Goal: Task Accomplishment & Management: Complete application form

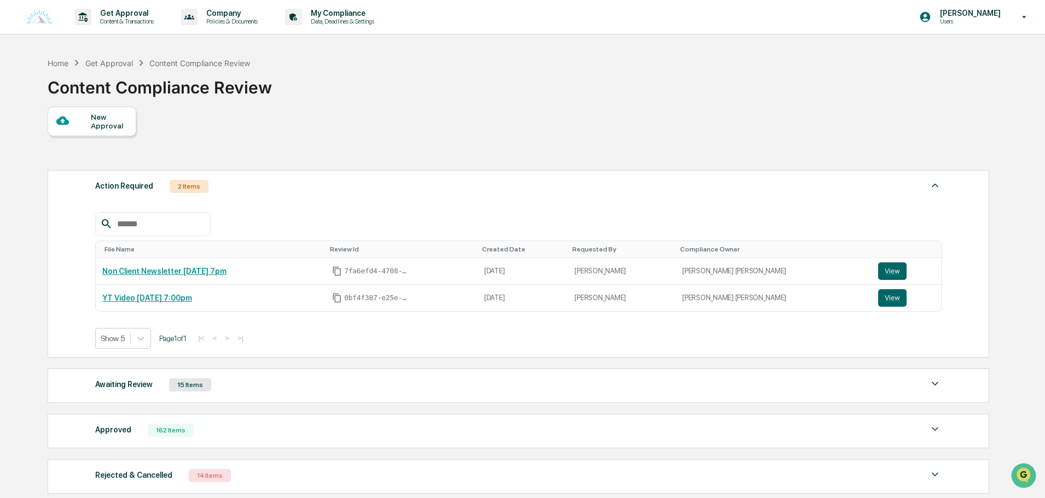
click at [246, 384] on div "Awaiting Review 15 Items" at bounding box center [518, 384] width 846 height 15
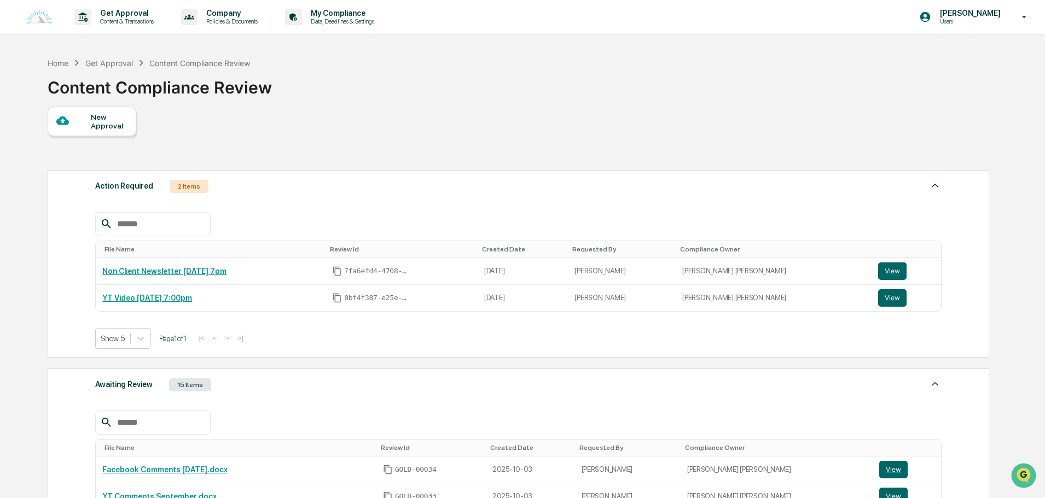
click at [243, 390] on div "Awaiting Review 15 Items" at bounding box center [518, 384] width 846 height 15
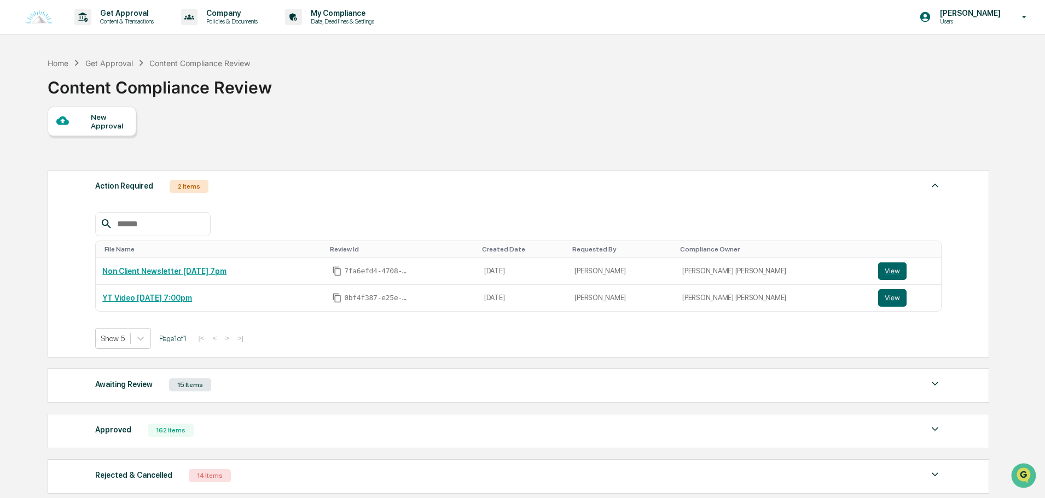
click at [229, 424] on div "Approved 162 Items" at bounding box center [518, 430] width 846 height 15
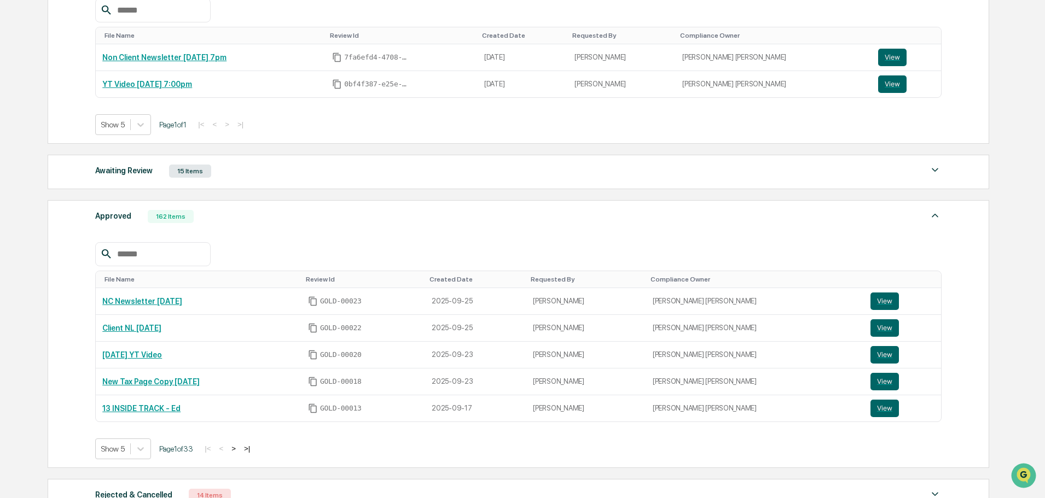
scroll to position [222, 0]
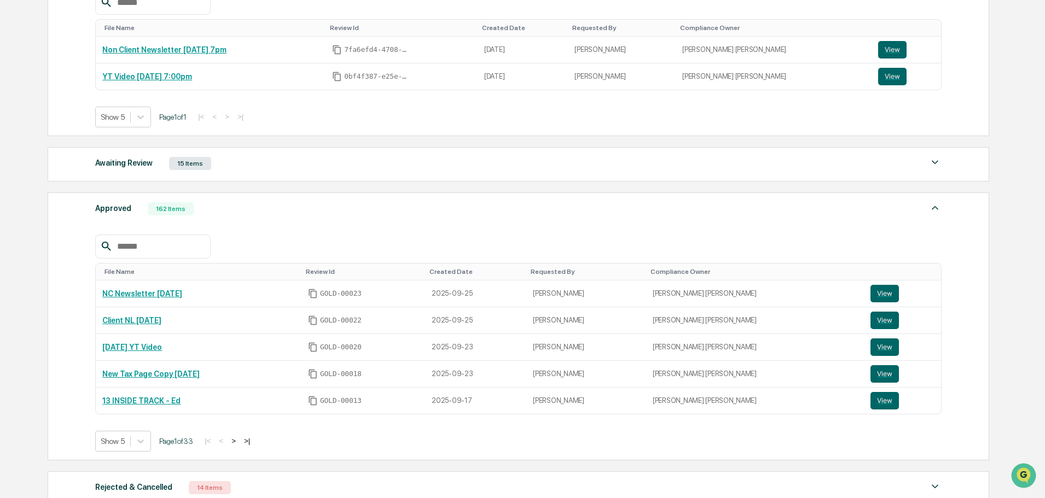
click at [239, 441] on button ">" at bounding box center [233, 441] width 11 height 9
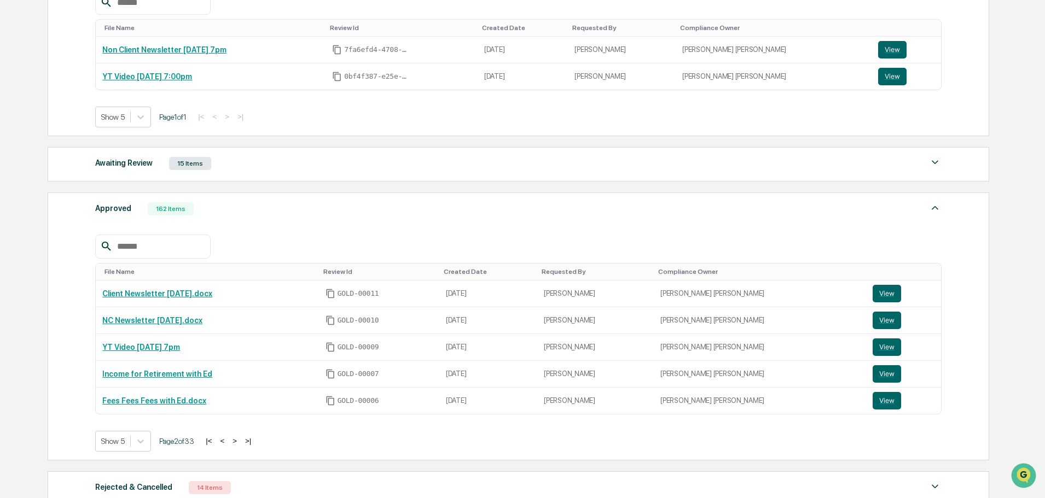
click at [239, 441] on button ">" at bounding box center [234, 441] width 11 height 9
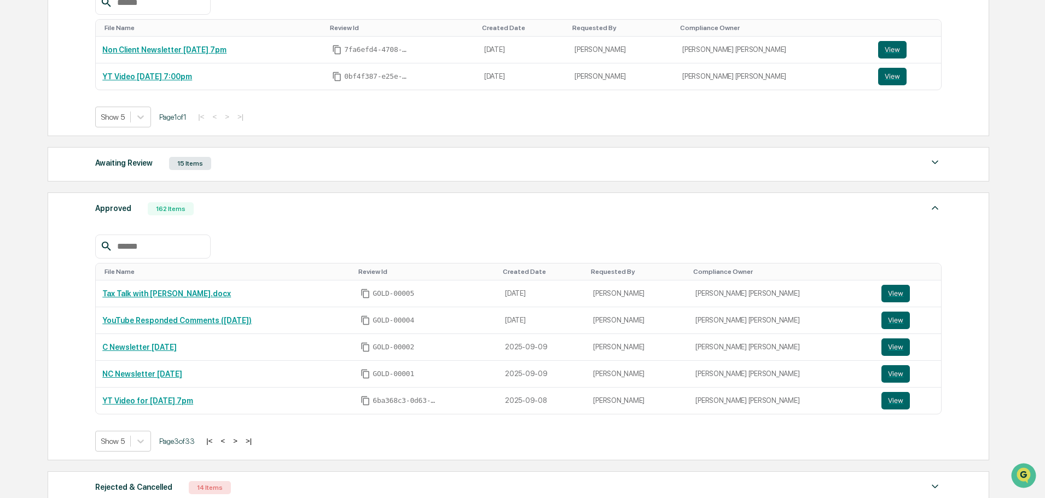
click at [239, 441] on button ">" at bounding box center [235, 441] width 11 height 9
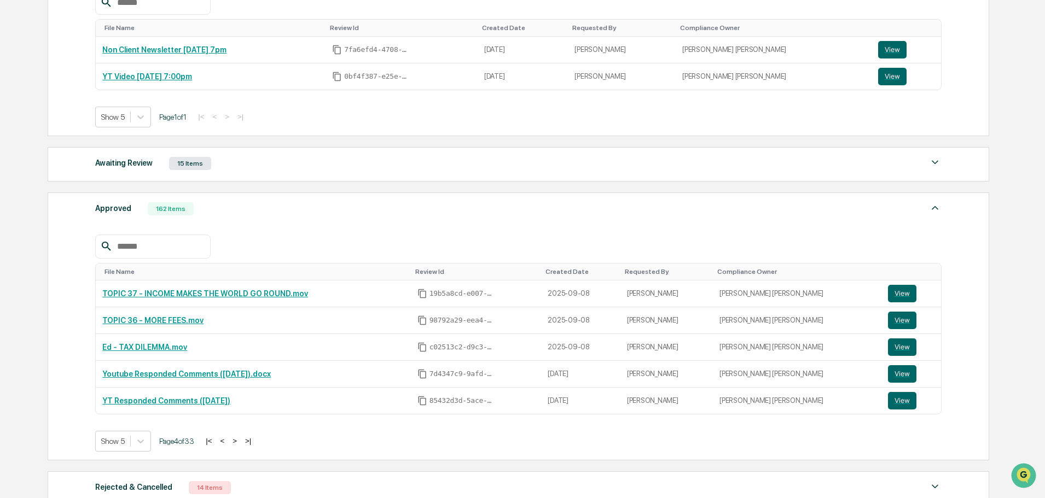
click at [239, 441] on button ">" at bounding box center [234, 441] width 11 height 9
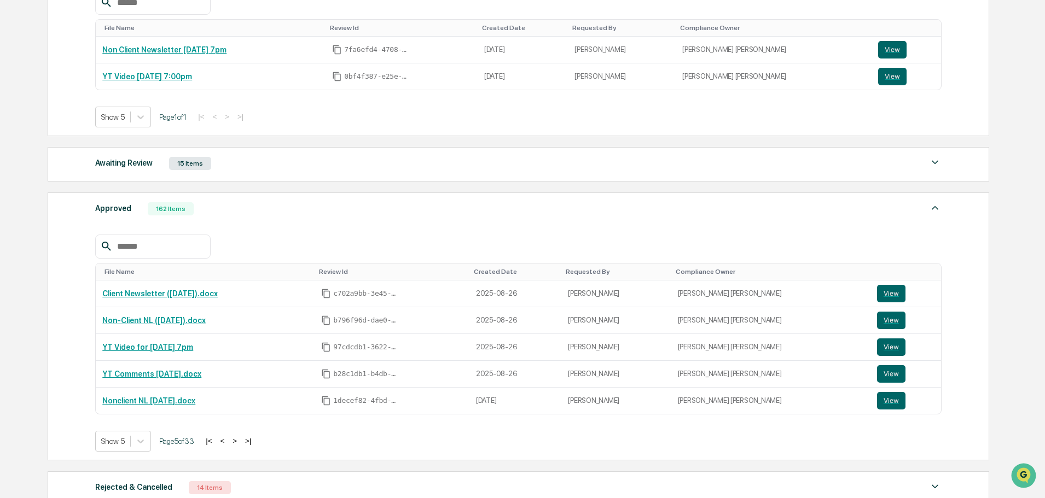
click at [239, 441] on button ">" at bounding box center [234, 441] width 11 height 9
click at [239, 441] on button ">" at bounding box center [235, 441] width 11 height 9
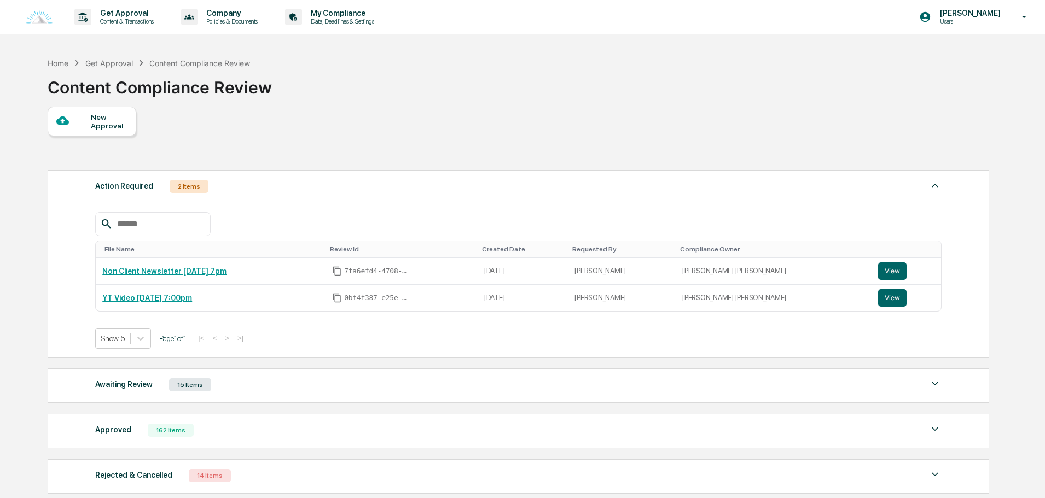
click at [118, 123] on div "New Approval" at bounding box center [109, 122] width 37 height 18
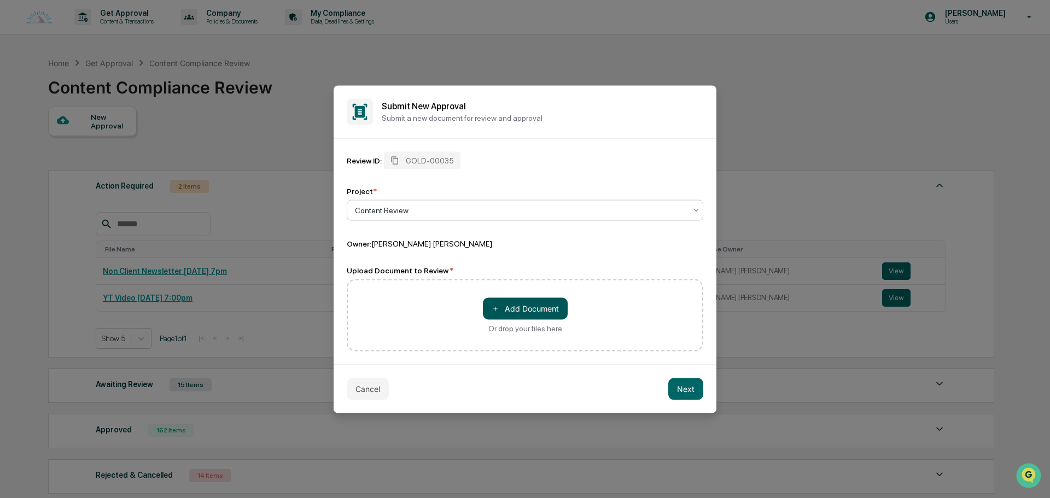
click at [512, 313] on button "＋ Add Document" at bounding box center [525, 309] width 85 height 22
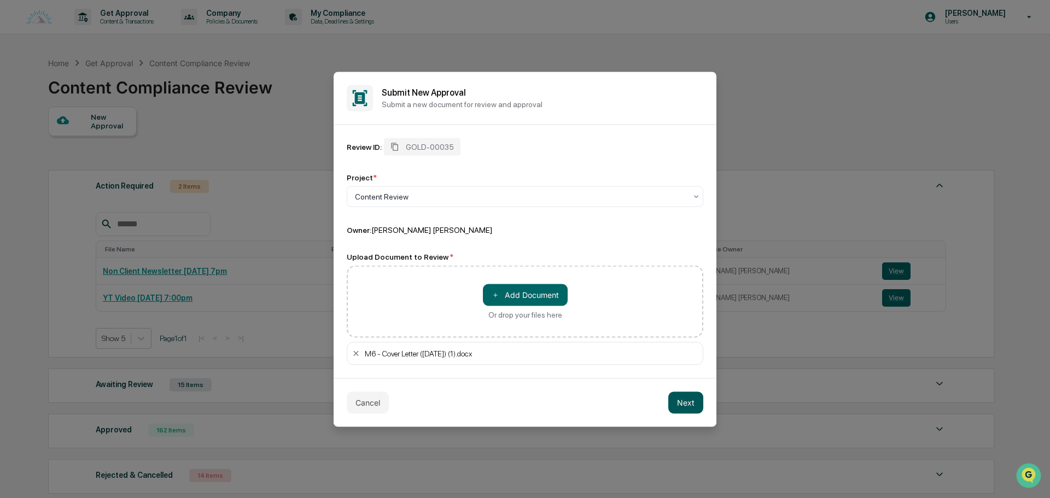
click at [686, 402] on button "Next" at bounding box center [686, 403] width 35 height 22
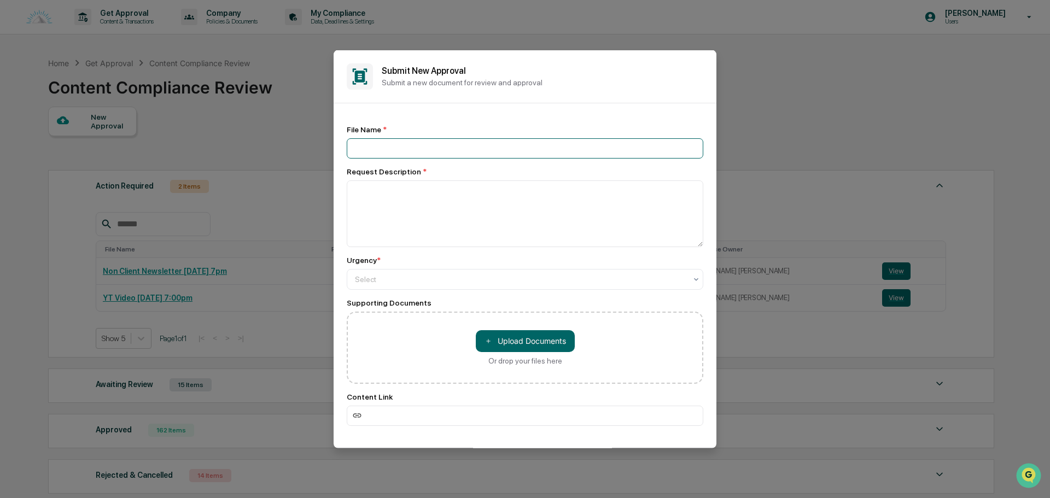
click at [413, 155] on input at bounding box center [525, 148] width 357 height 20
type input "**********"
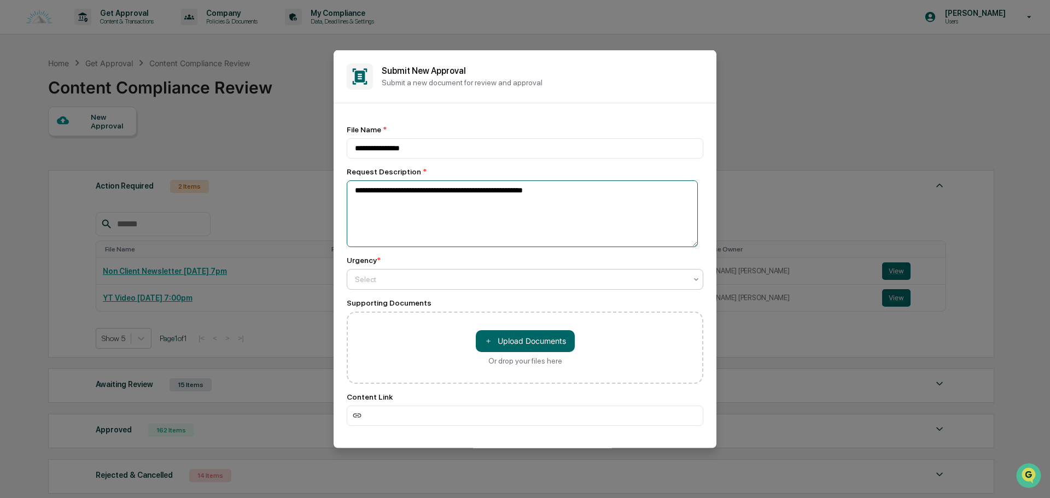
type textarea "**********"
click at [457, 281] on div at bounding box center [521, 279] width 332 height 11
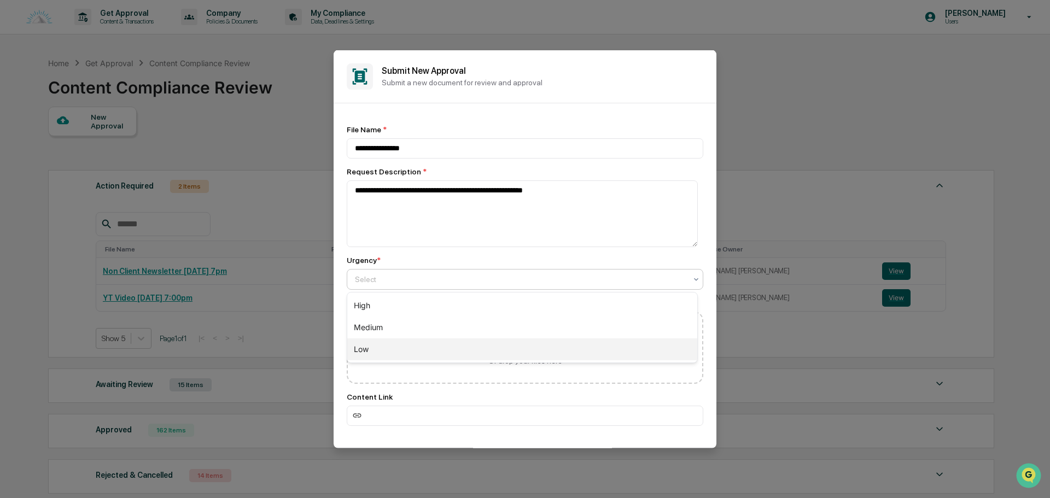
click at [398, 348] on div "Low" at bounding box center [522, 350] width 350 height 22
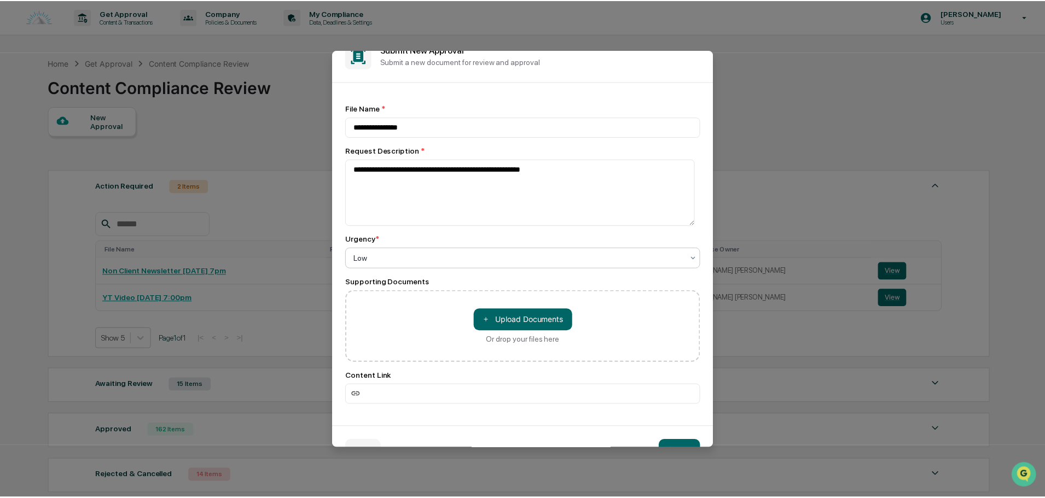
scroll to position [49, 0]
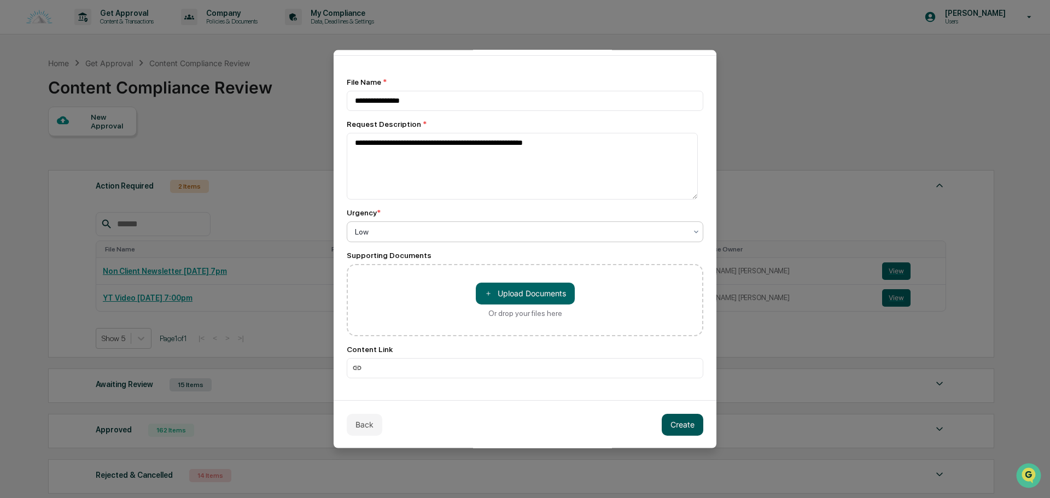
click at [681, 415] on button "Create" at bounding box center [683, 425] width 42 height 22
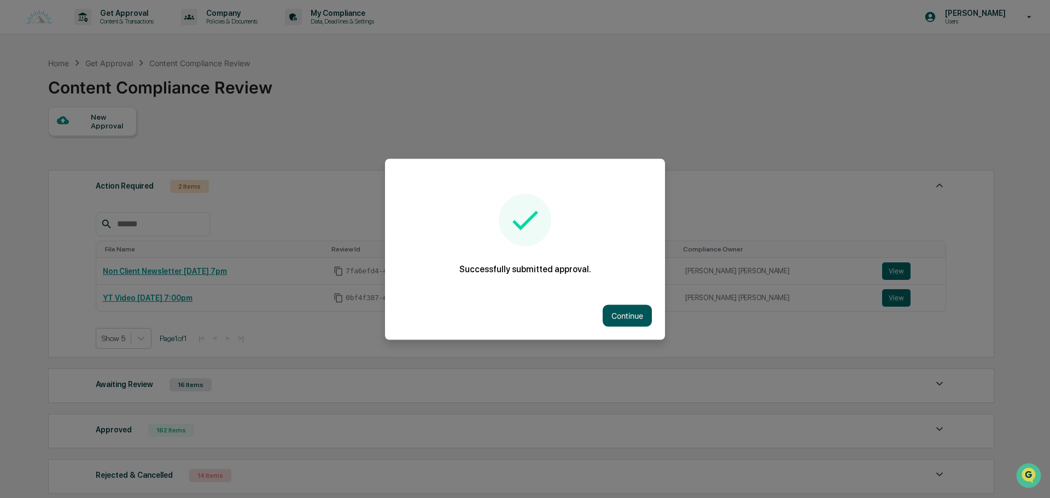
click at [621, 308] on button "Continue" at bounding box center [627, 316] width 49 height 22
